Goal: Task Accomplishment & Management: Manage account settings

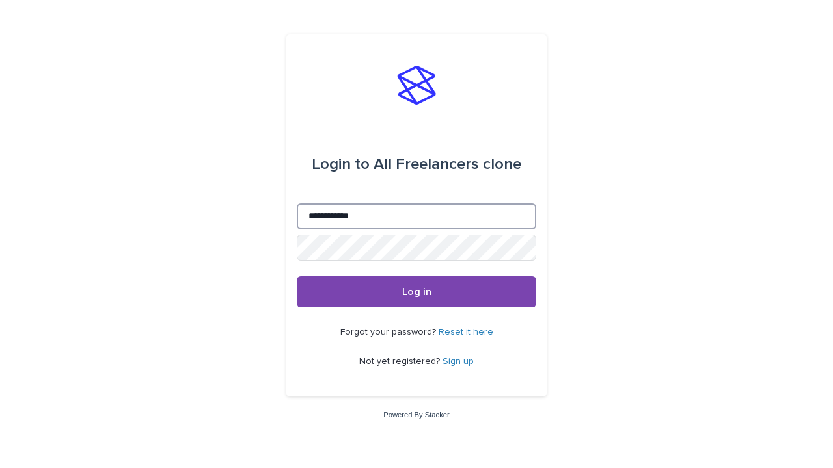
type input "**********"
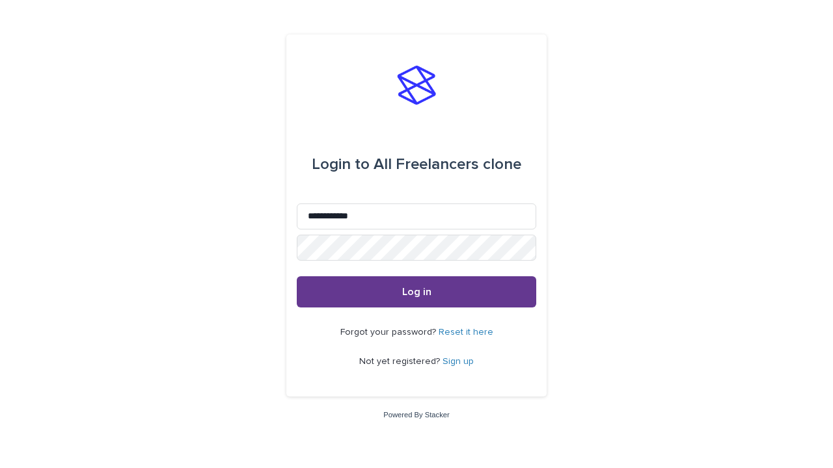
click at [416, 291] on span "Log in" at bounding box center [416, 292] width 29 height 10
